Goal: Find specific page/section: Find specific page/section

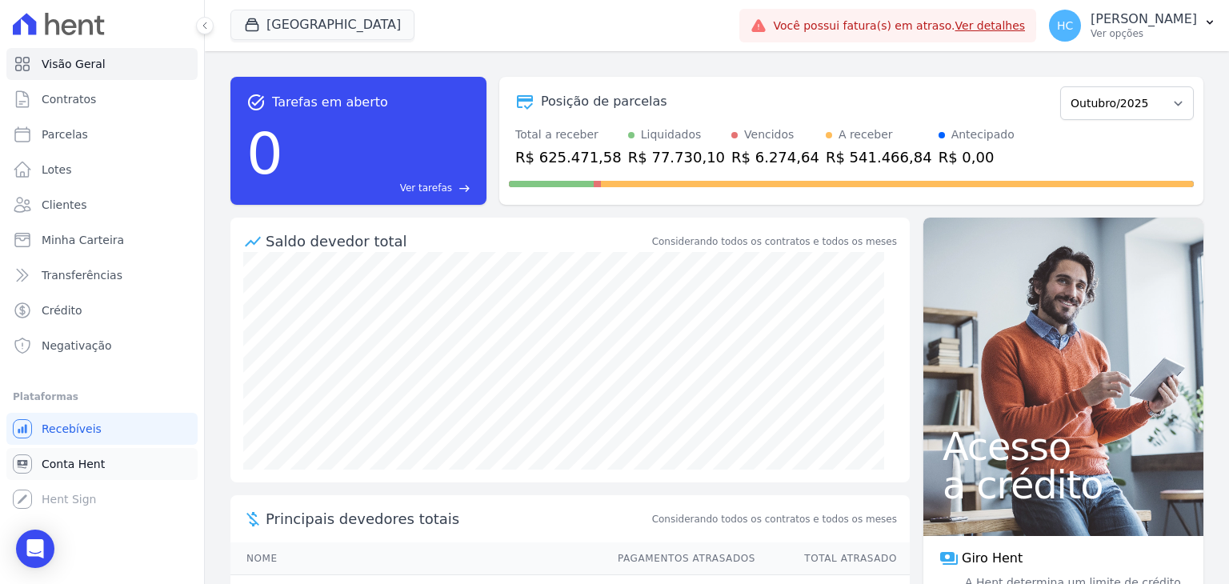
click at [53, 456] on span "Conta Hent" at bounding box center [73, 464] width 63 height 16
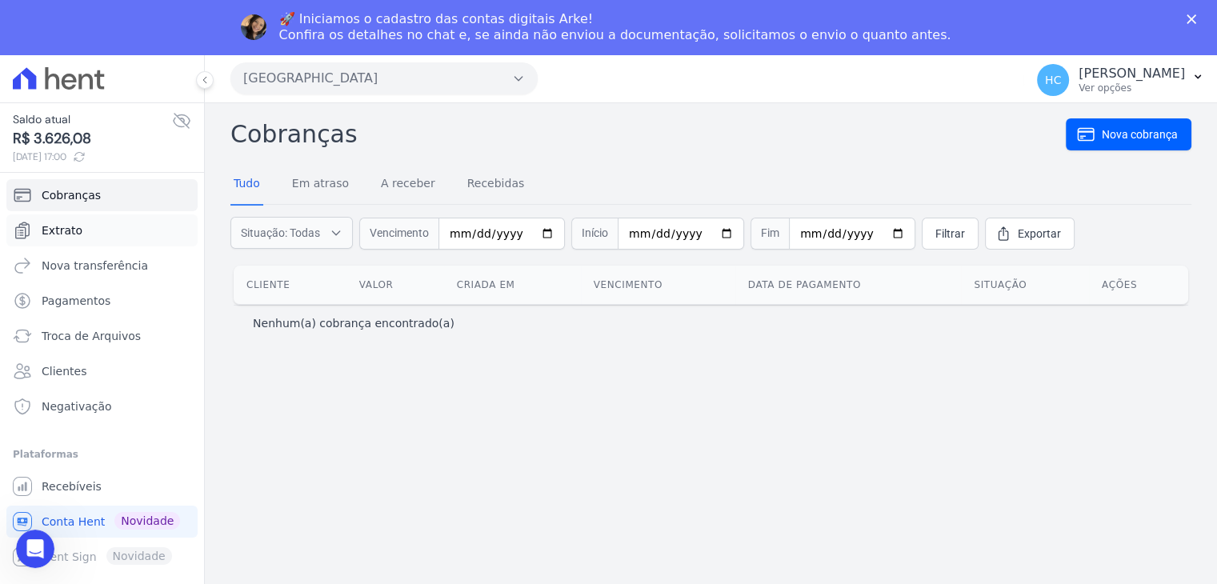
click at [84, 220] on link "Extrato" at bounding box center [101, 230] width 191 height 32
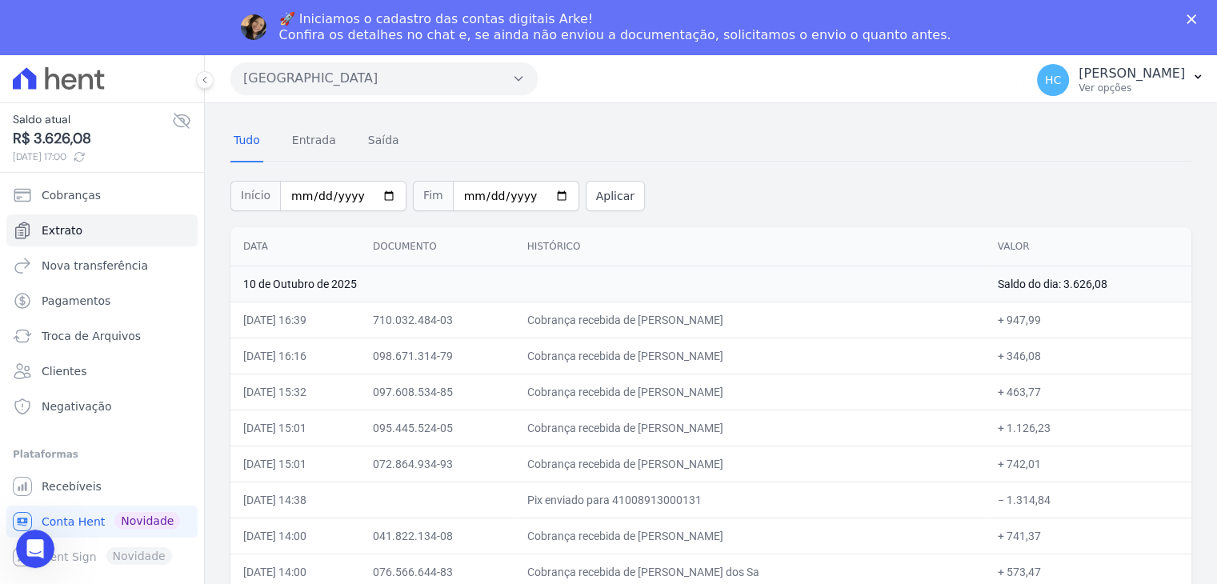
scroll to position [64, 0]
